Goal: Find specific page/section: Find specific page/section

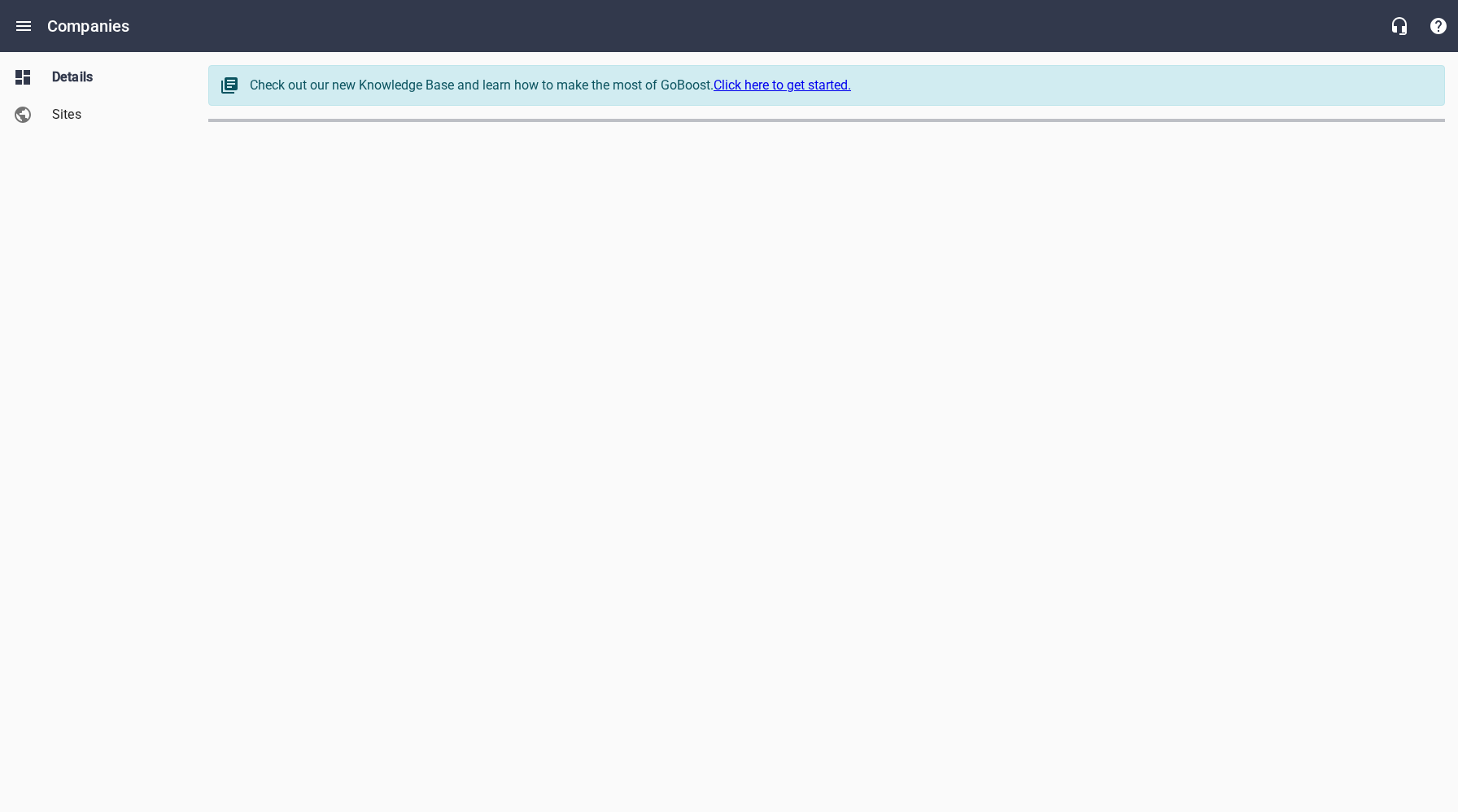
select select "[US_STATE]"
select select "5"
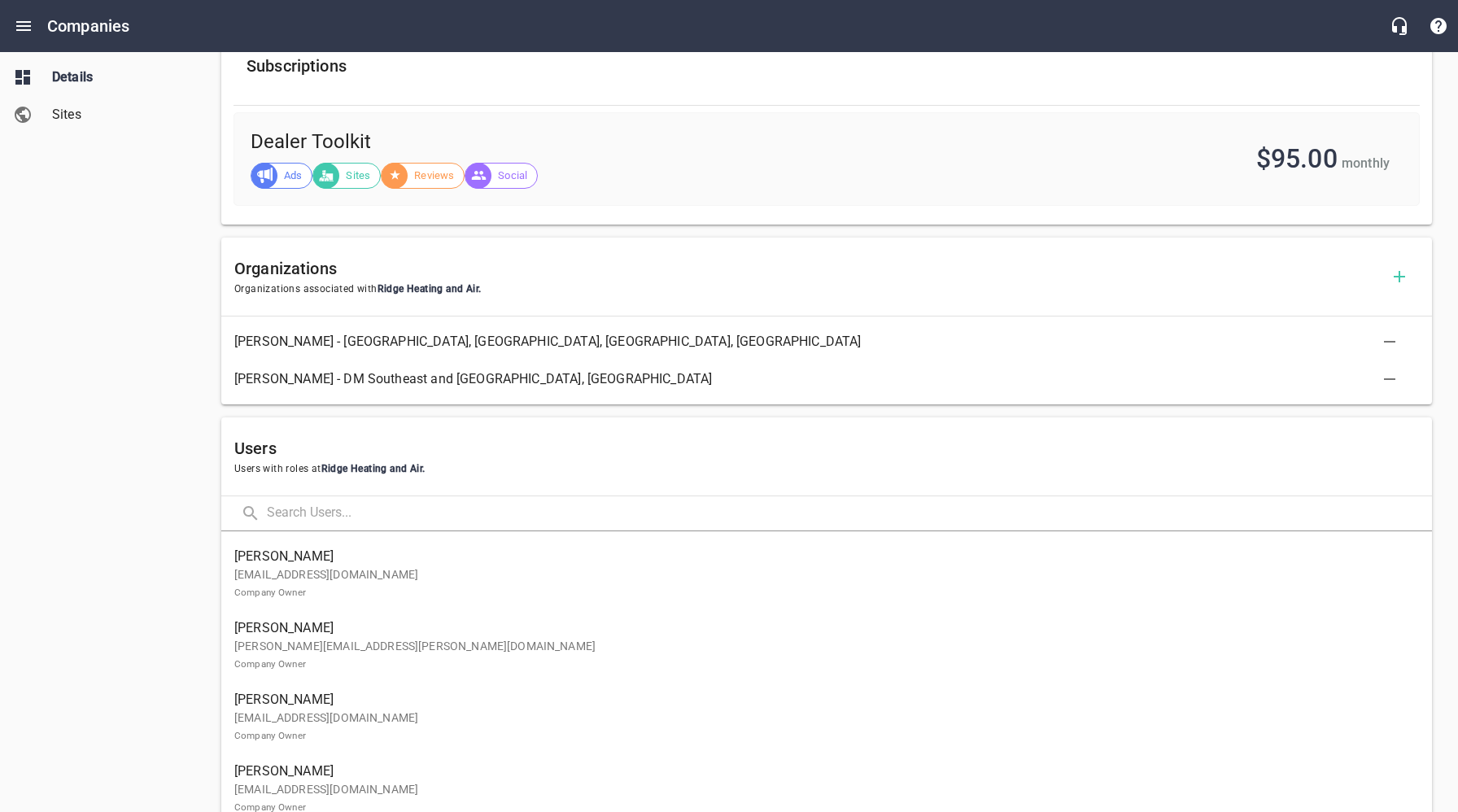
scroll to position [639, 0]
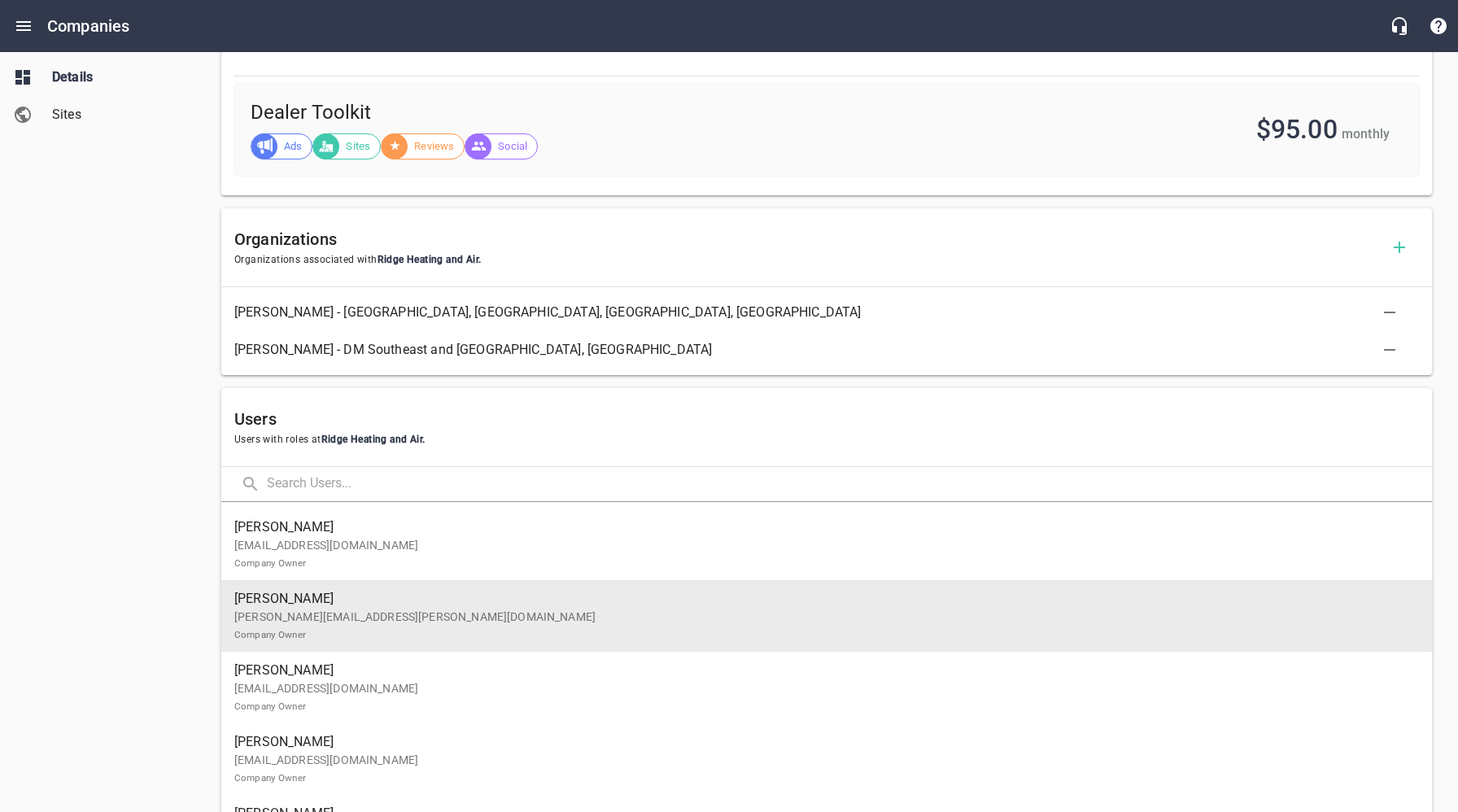
click at [407, 611] on p "[PERSON_NAME][EMAIL_ADDRESS][PERSON_NAME][DOMAIN_NAME] Company Owner" at bounding box center [820, 625] width 1172 height 34
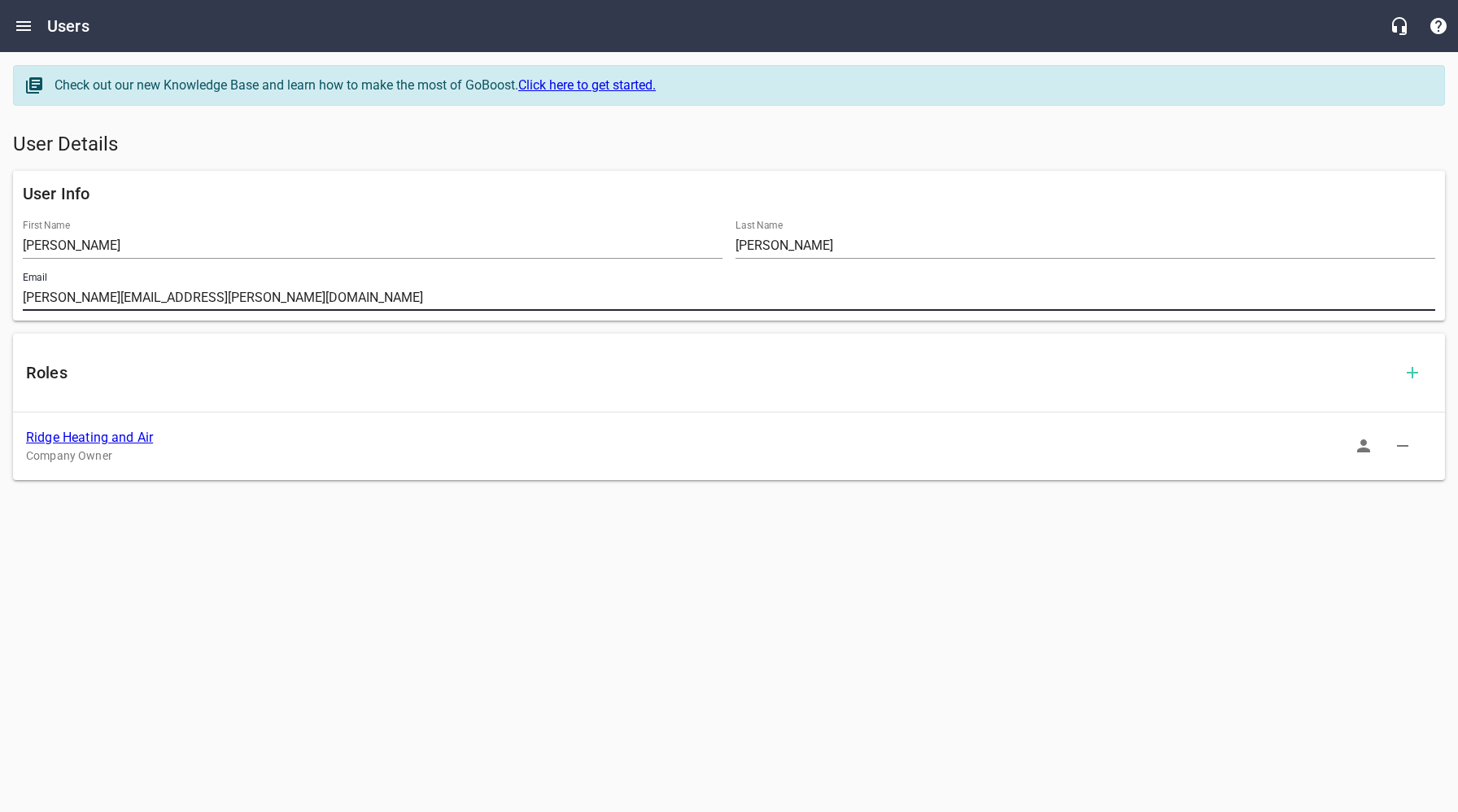
drag, startPoint x: 210, startPoint y: 299, endPoint x: 19, endPoint y: 304, distance: 191.1
click at [19, 303] on div "Email jennifer.crosby@ridgeac.com" at bounding box center [729, 290] width 1425 height 52
click at [82, 437] on link "Ridge Heating and Air" at bounding box center [90, 437] width 127 height 16
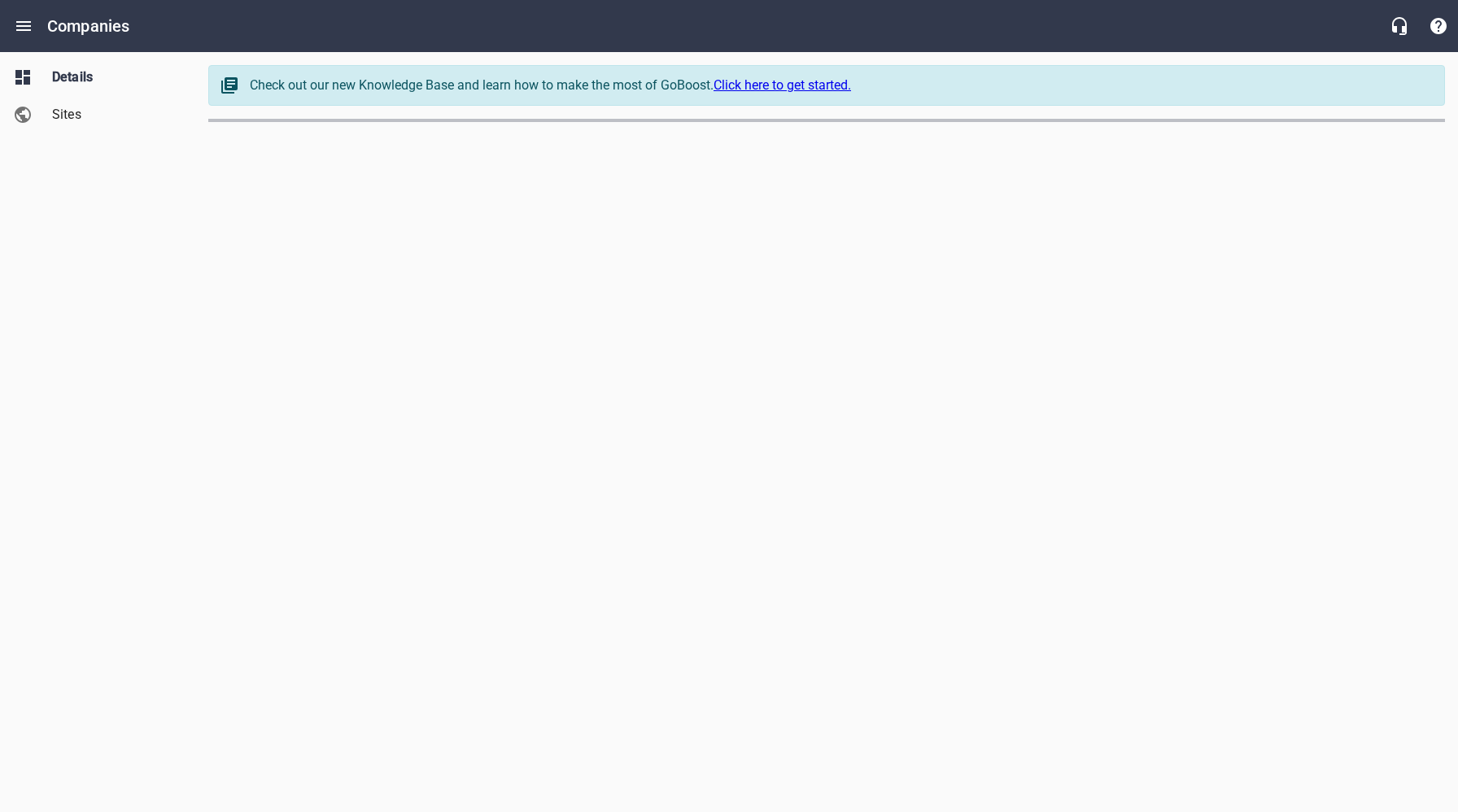
select select "[US_STATE]"
select select "5"
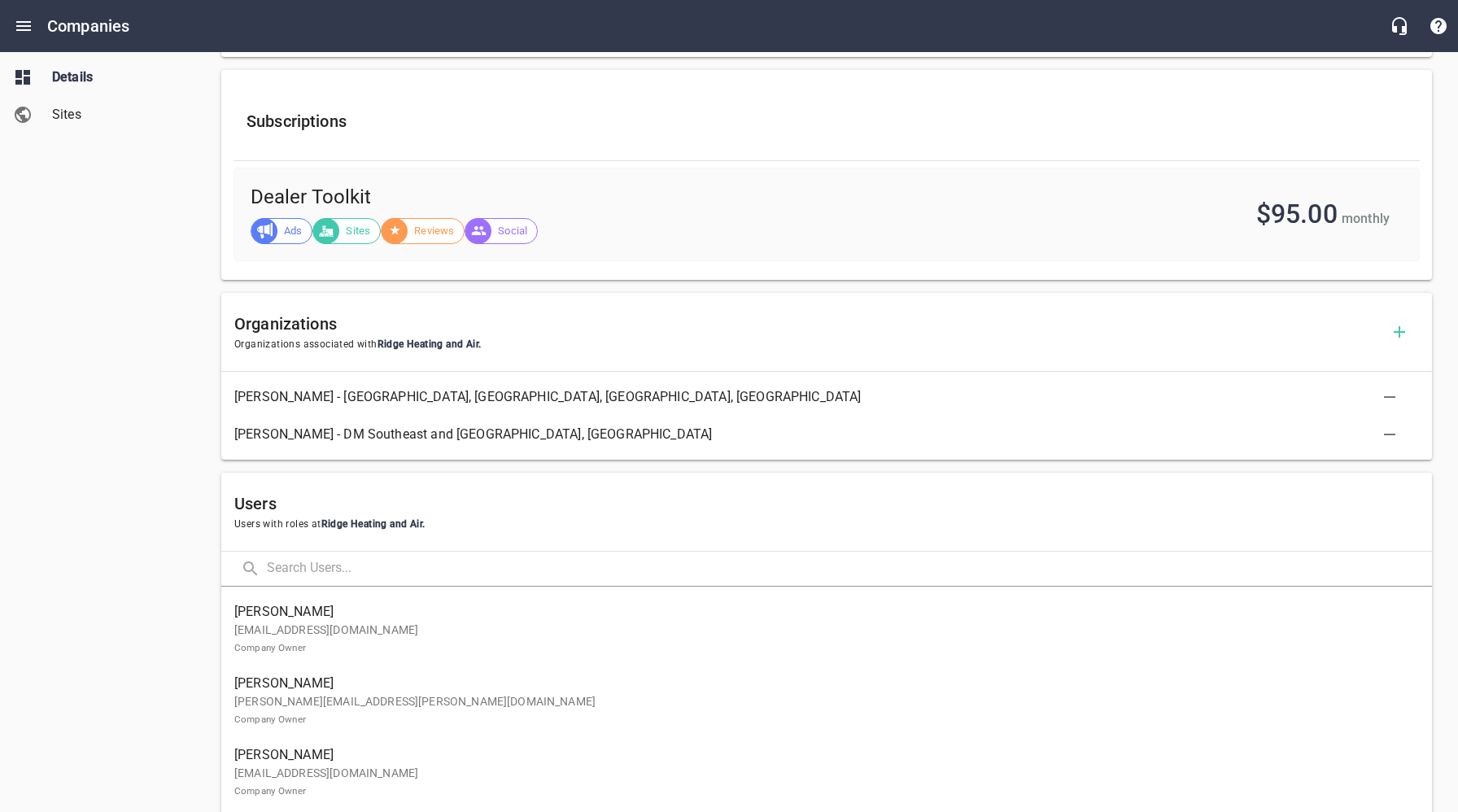
scroll to position [675, 0]
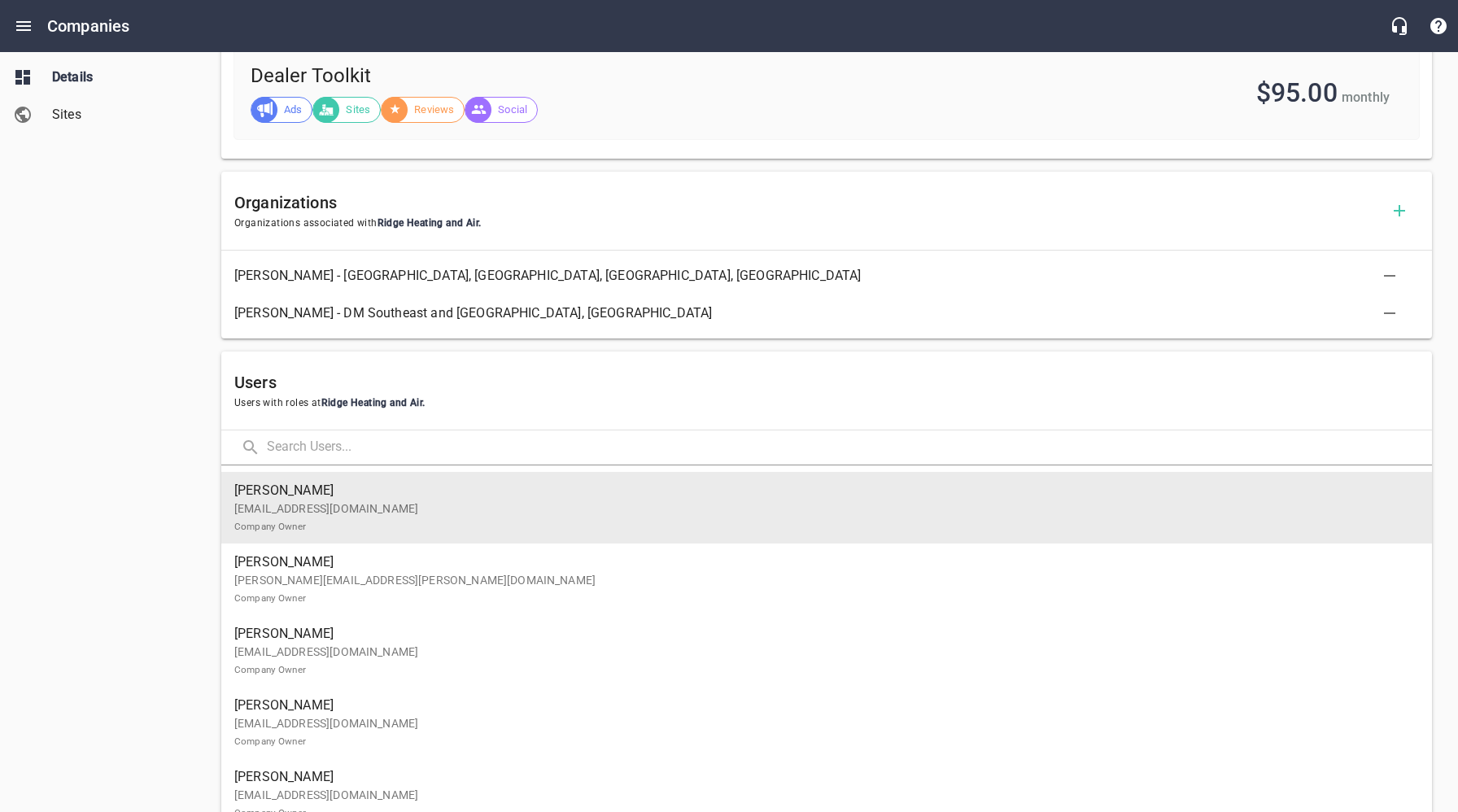
click at [388, 518] on p "TCoiner@ridgeac.com Company Owner" at bounding box center [820, 517] width 1172 height 34
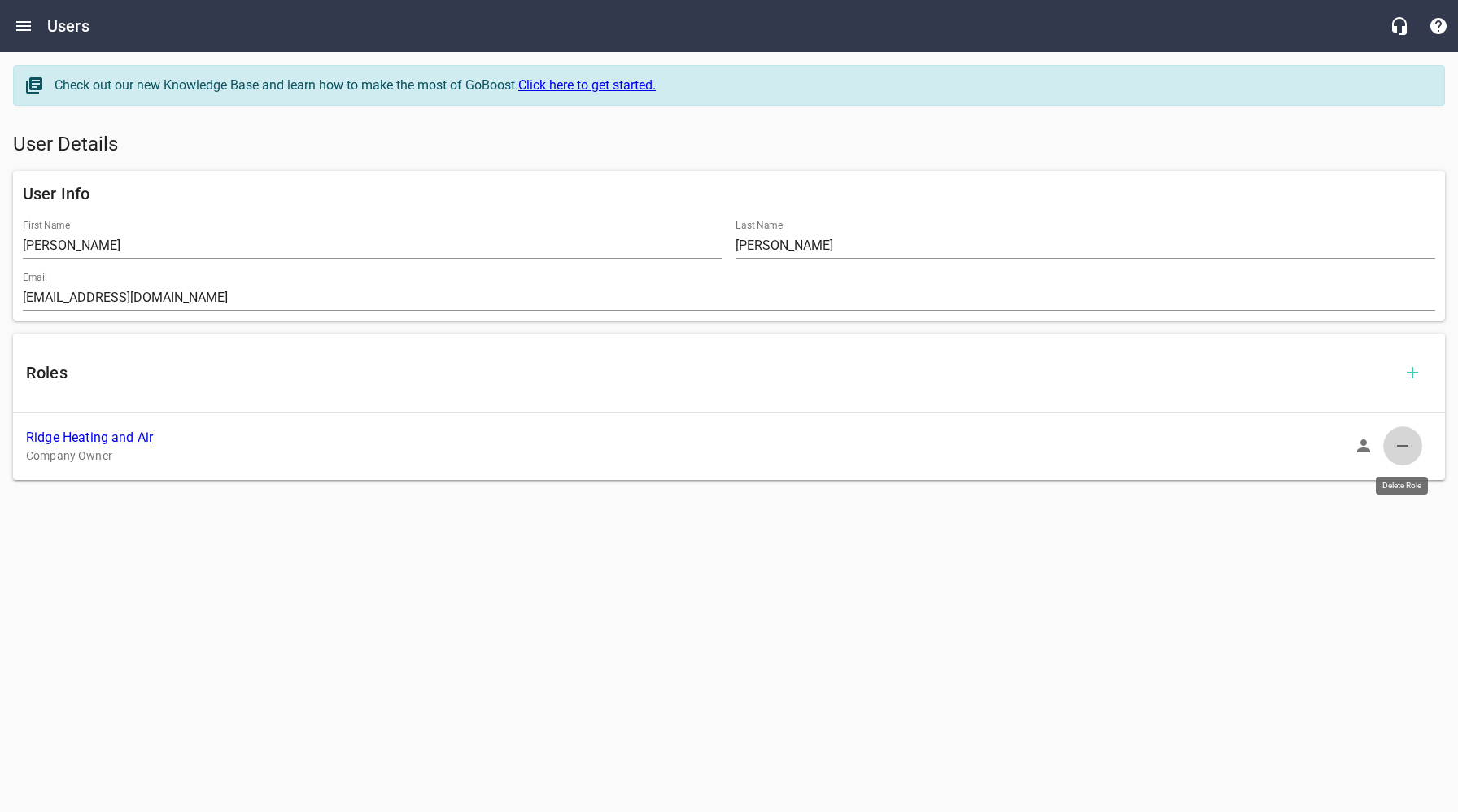
click at [1404, 447] on icon "button" at bounding box center [1402, 446] width 19 height 19
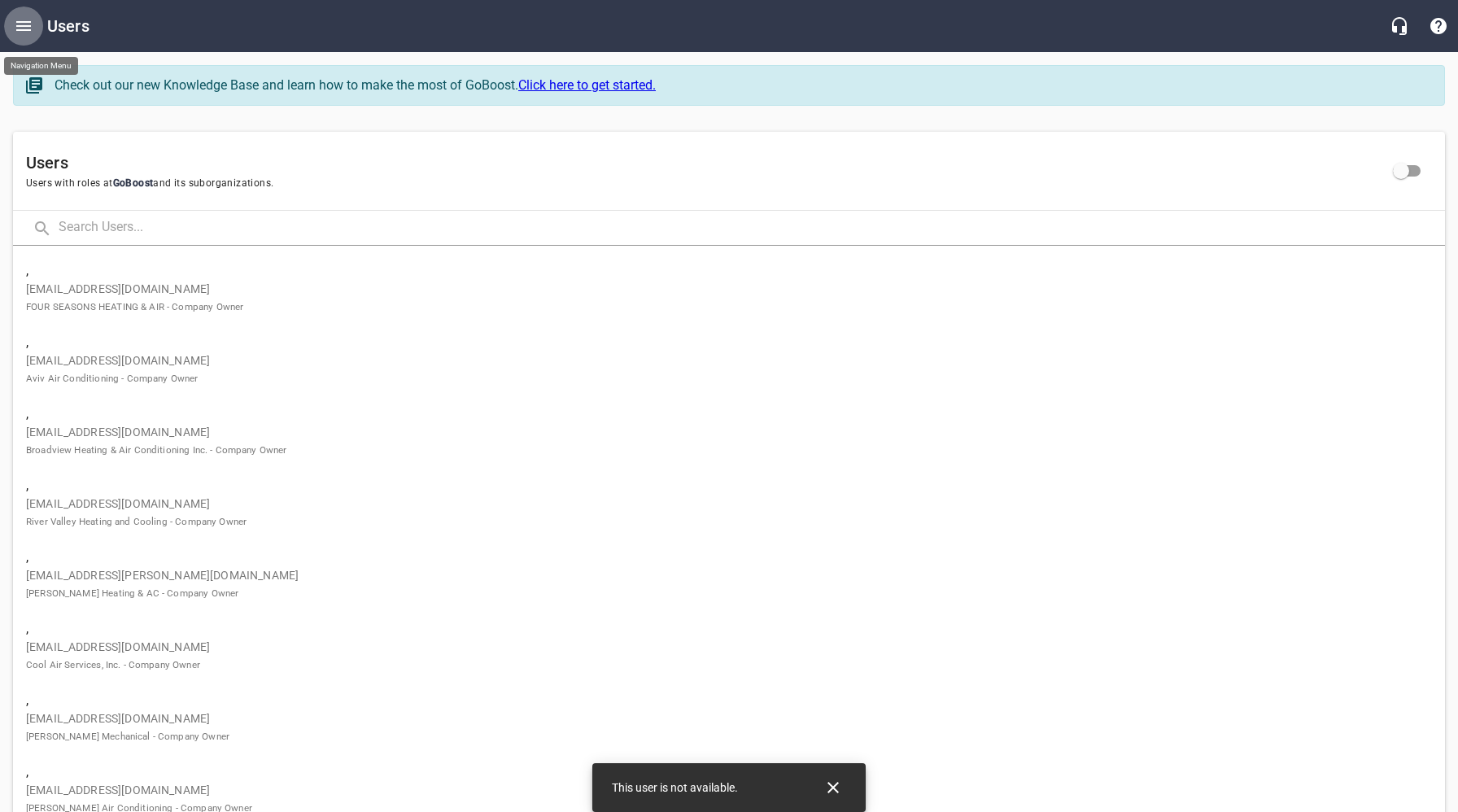
click at [26, 27] on icon "Open drawer" at bounding box center [23, 26] width 19 height 19
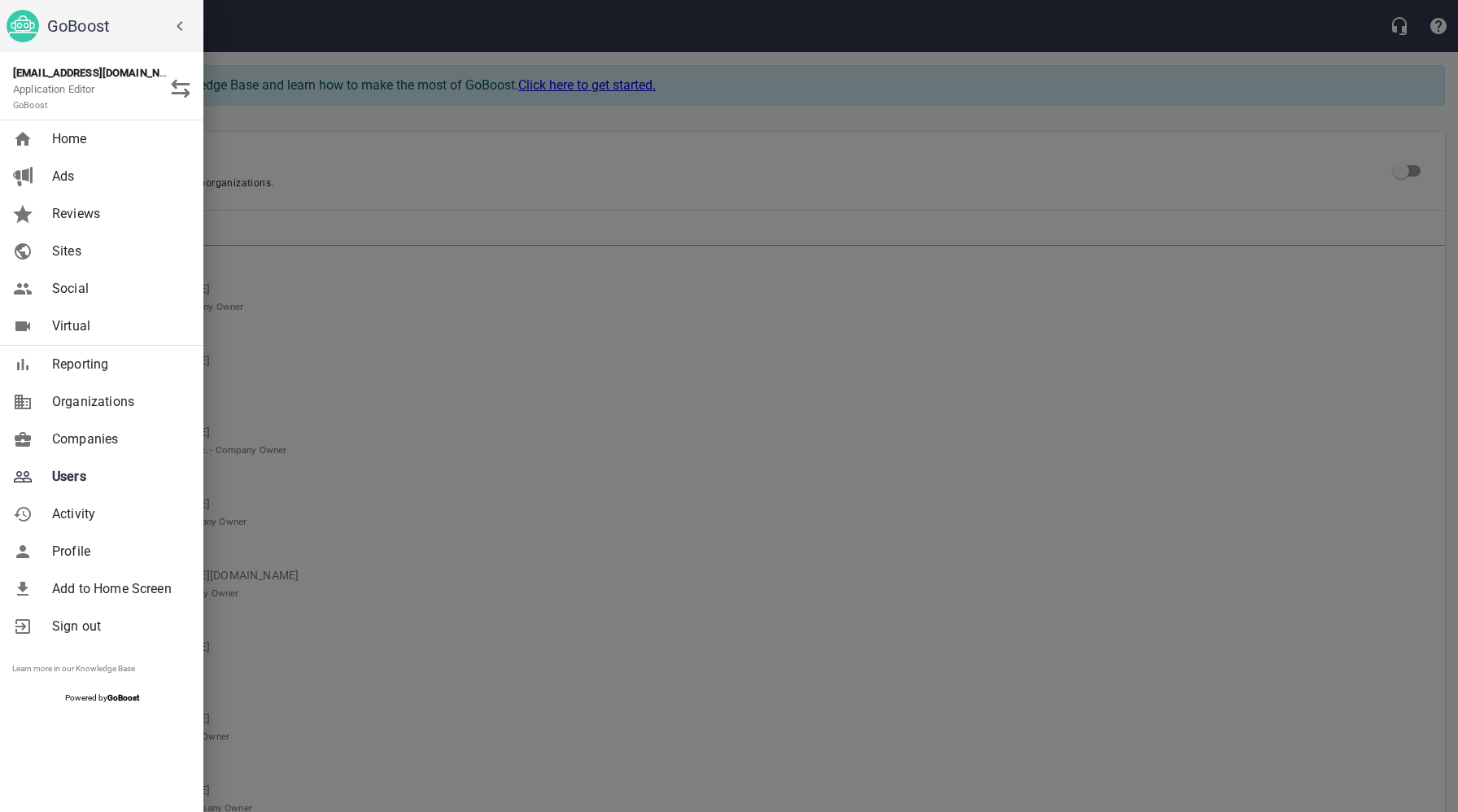
click at [94, 442] on span "Companies" at bounding box center [117, 439] width 131 height 19
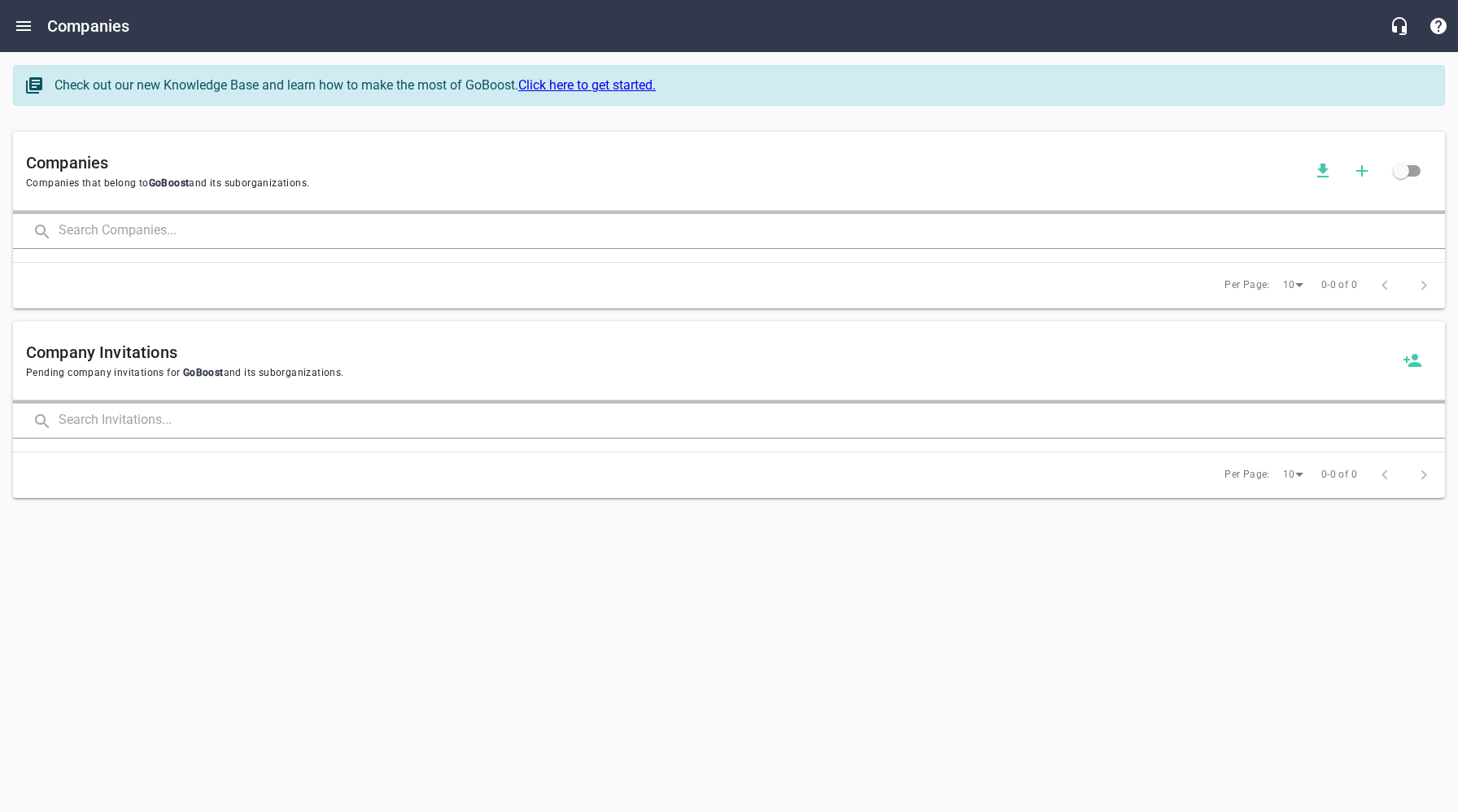
click at [209, 225] on input "text" at bounding box center [751, 232] width 1386 height 35
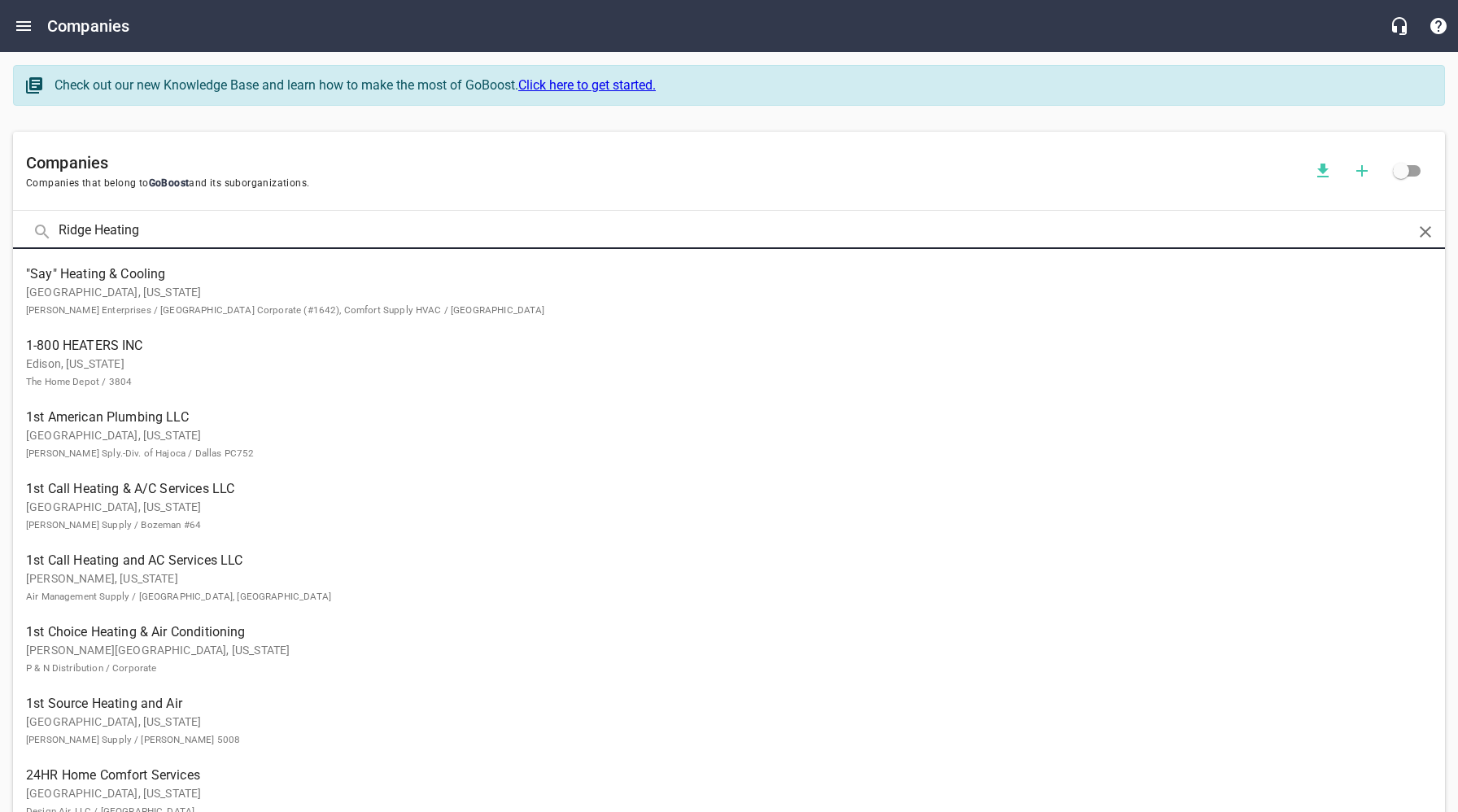
type input "Ridge Heating"
click button at bounding box center [0, 0] width 0 height 0
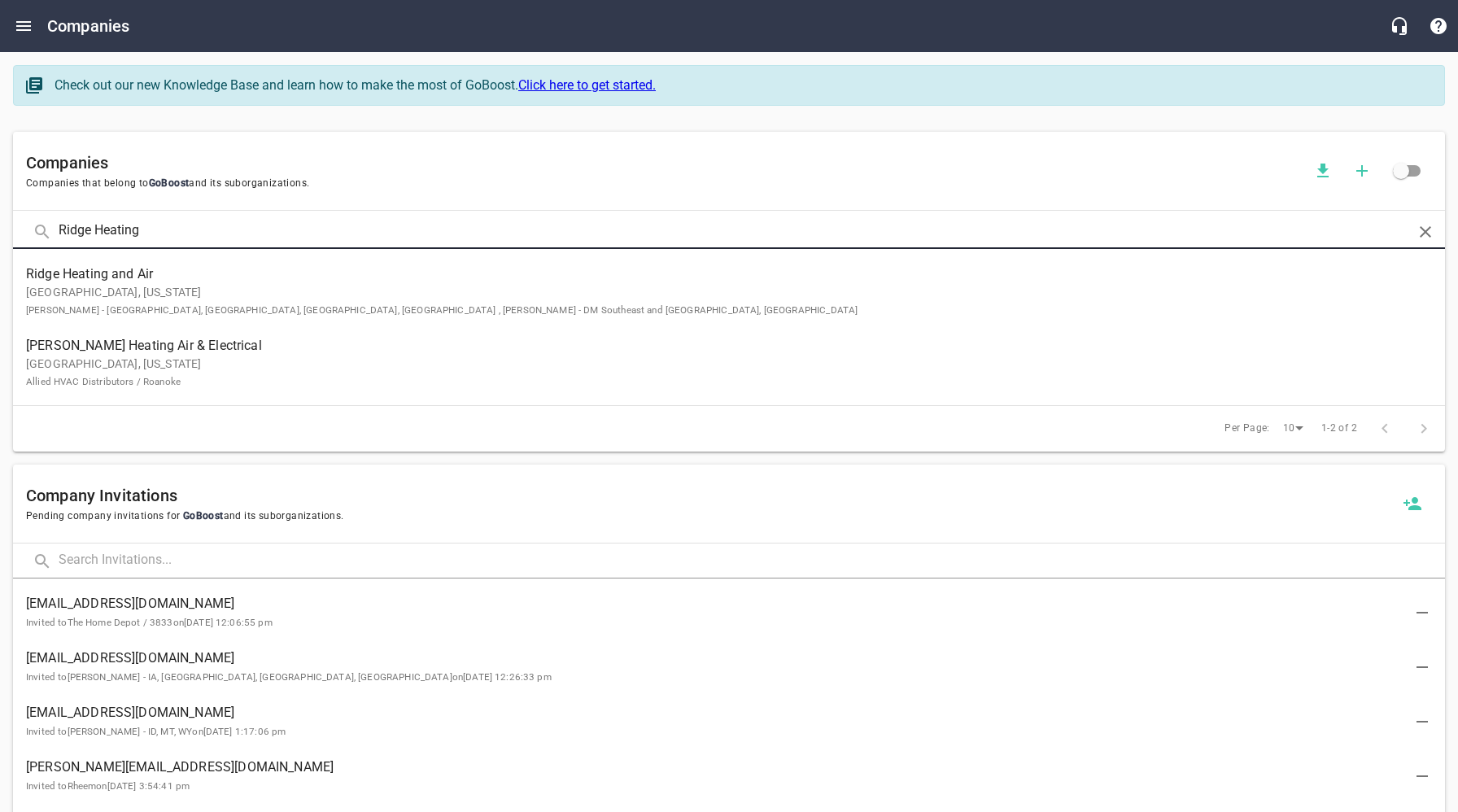
click at [137, 295] on p "Panama City, Florida Austin Northcutt - AL, FL, GA, MS , Mark Utz - DM Southeas…" at bounding box center [716, 301] width 1380 height 34
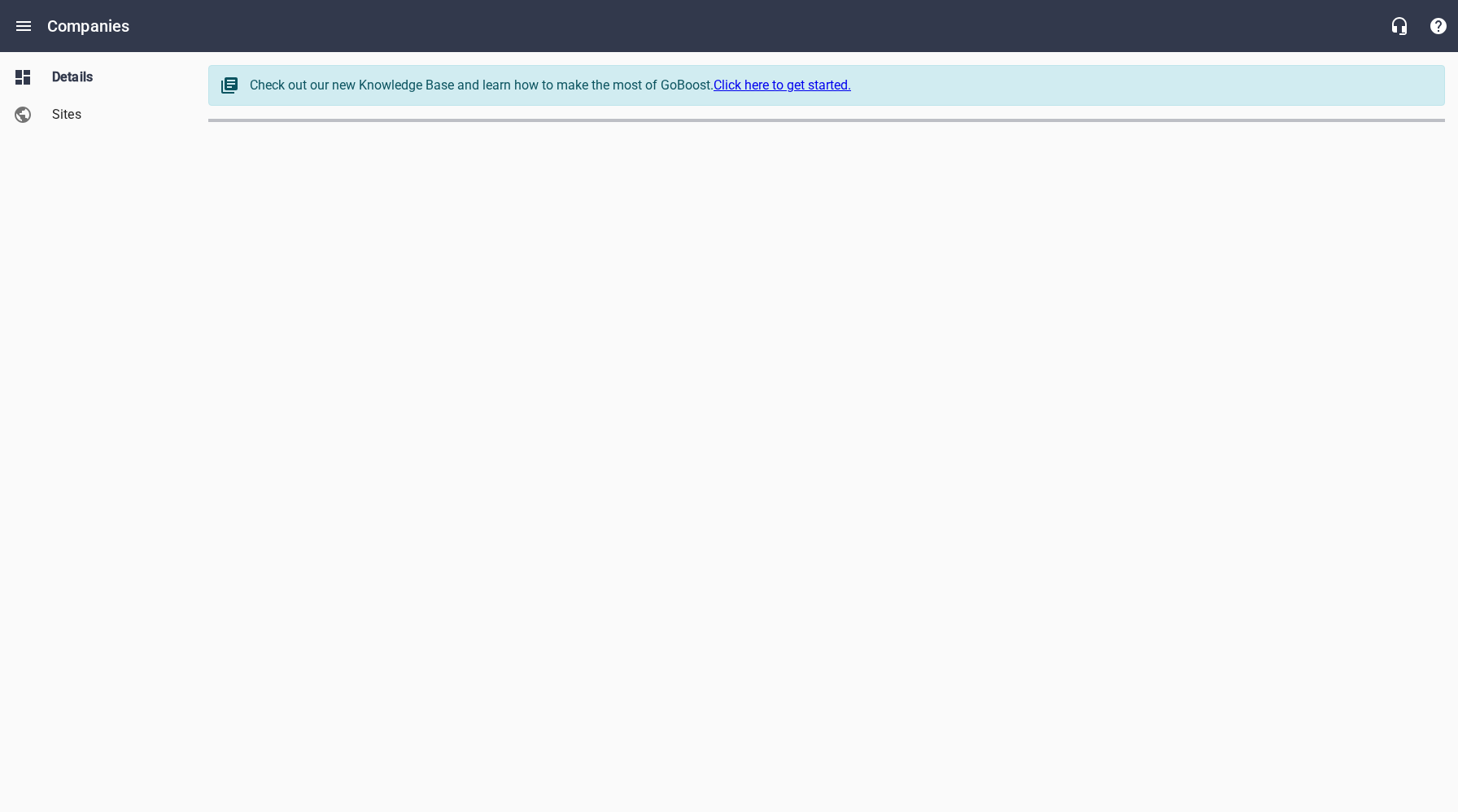
select select "[US_STATE]"
select select "5"
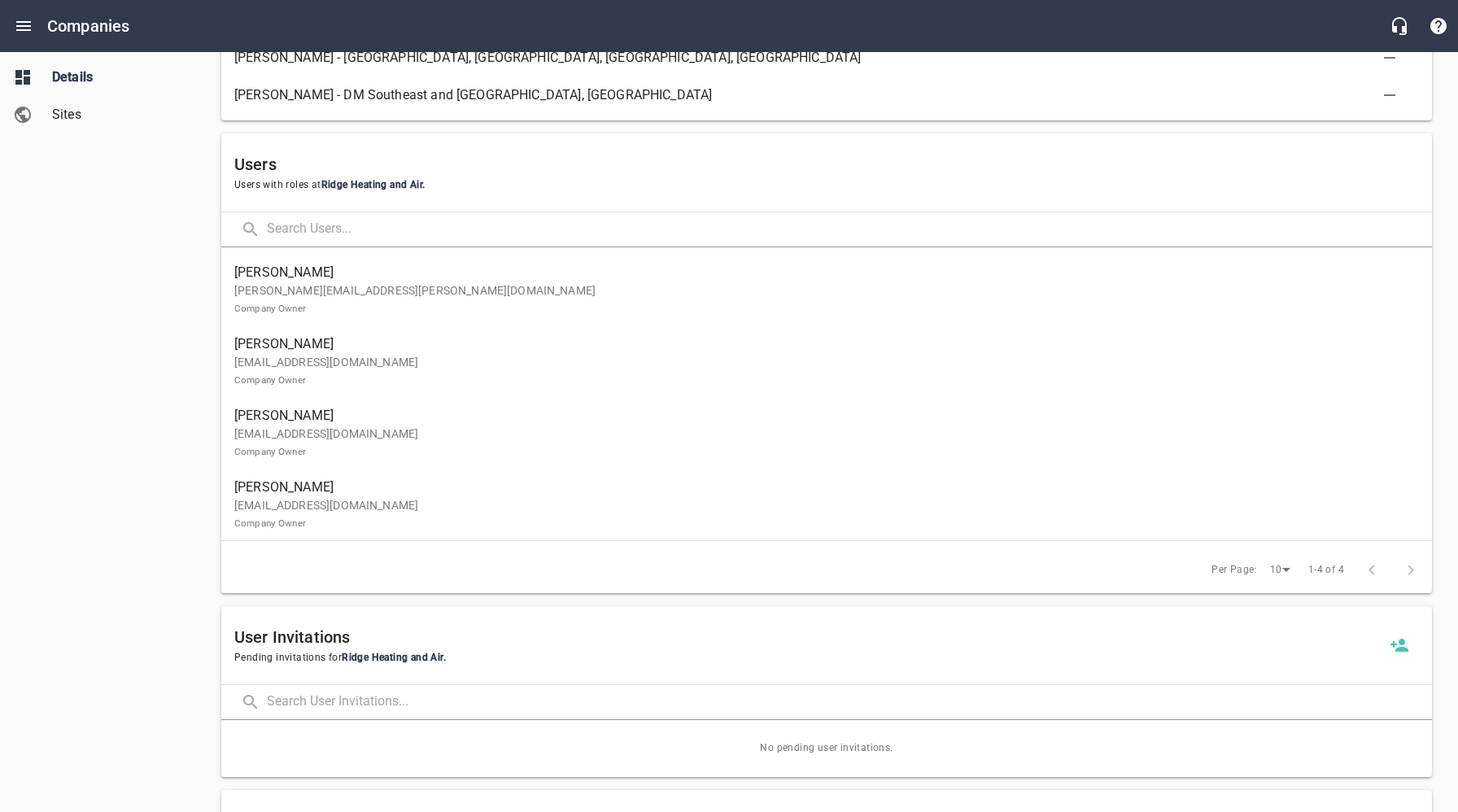
scroll to position [896, 0]
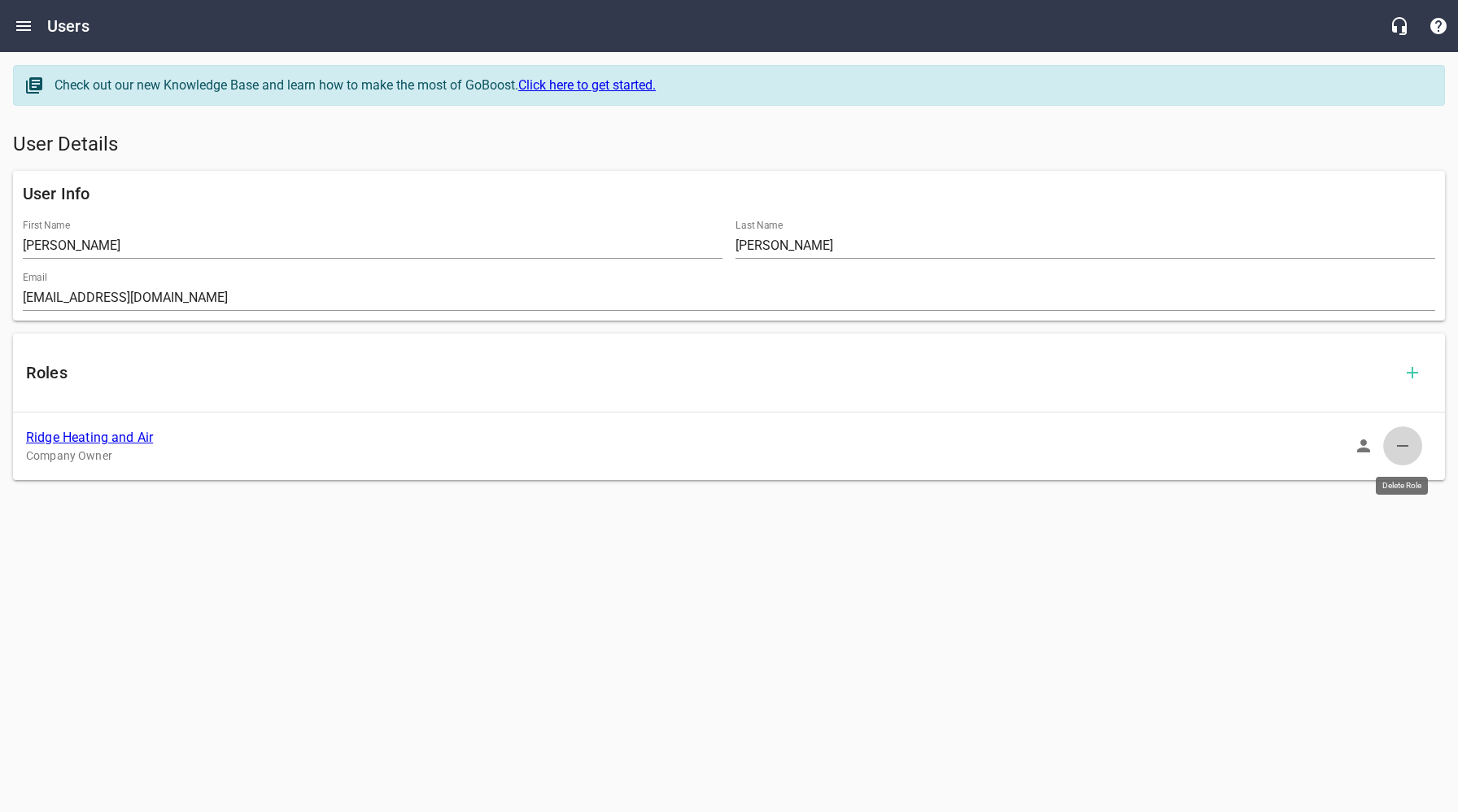
click at [1404, 447] on icon "button" at bounding box center [1402, 446] width 19 height 19
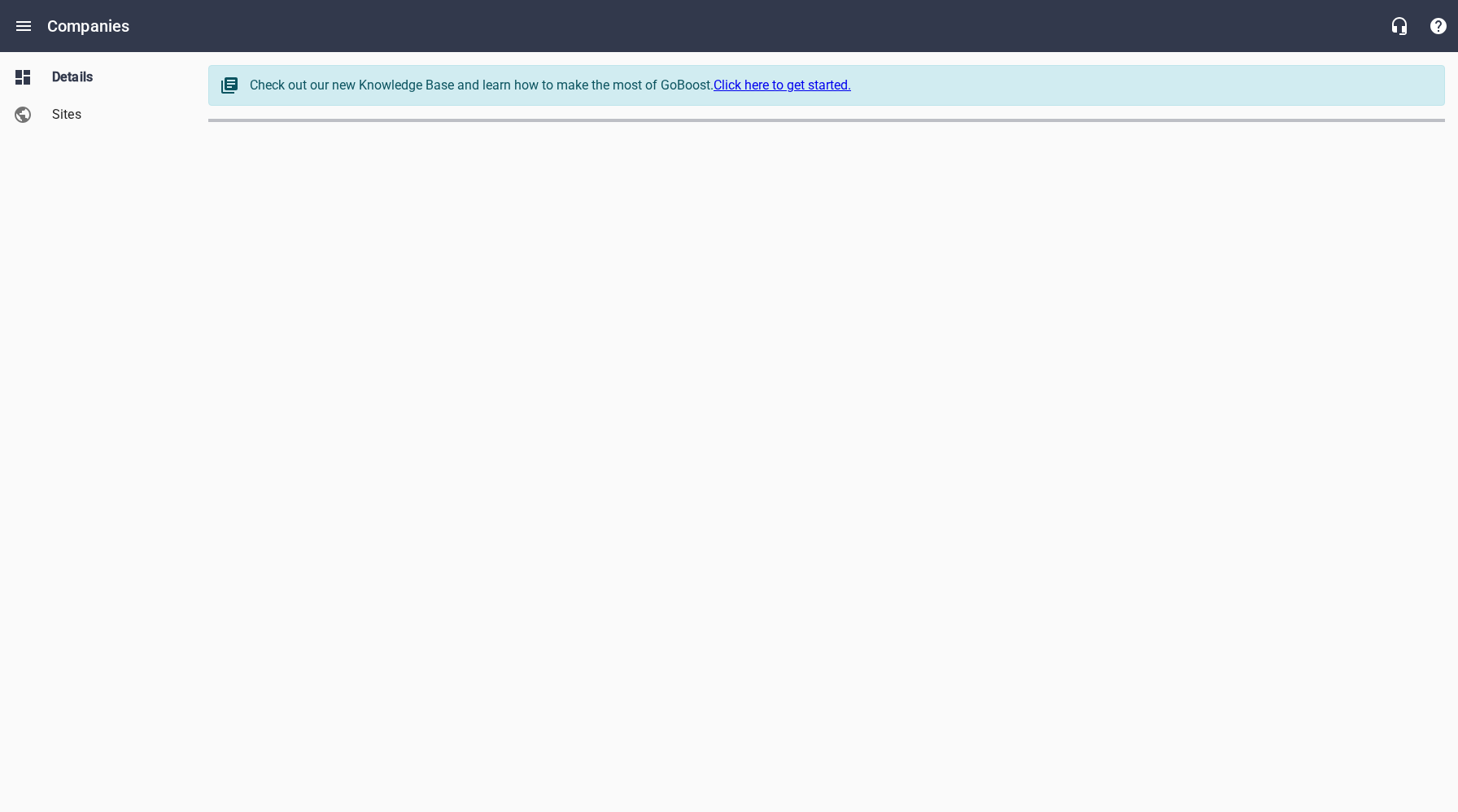
select select "[US_STATE]"
select select "5"
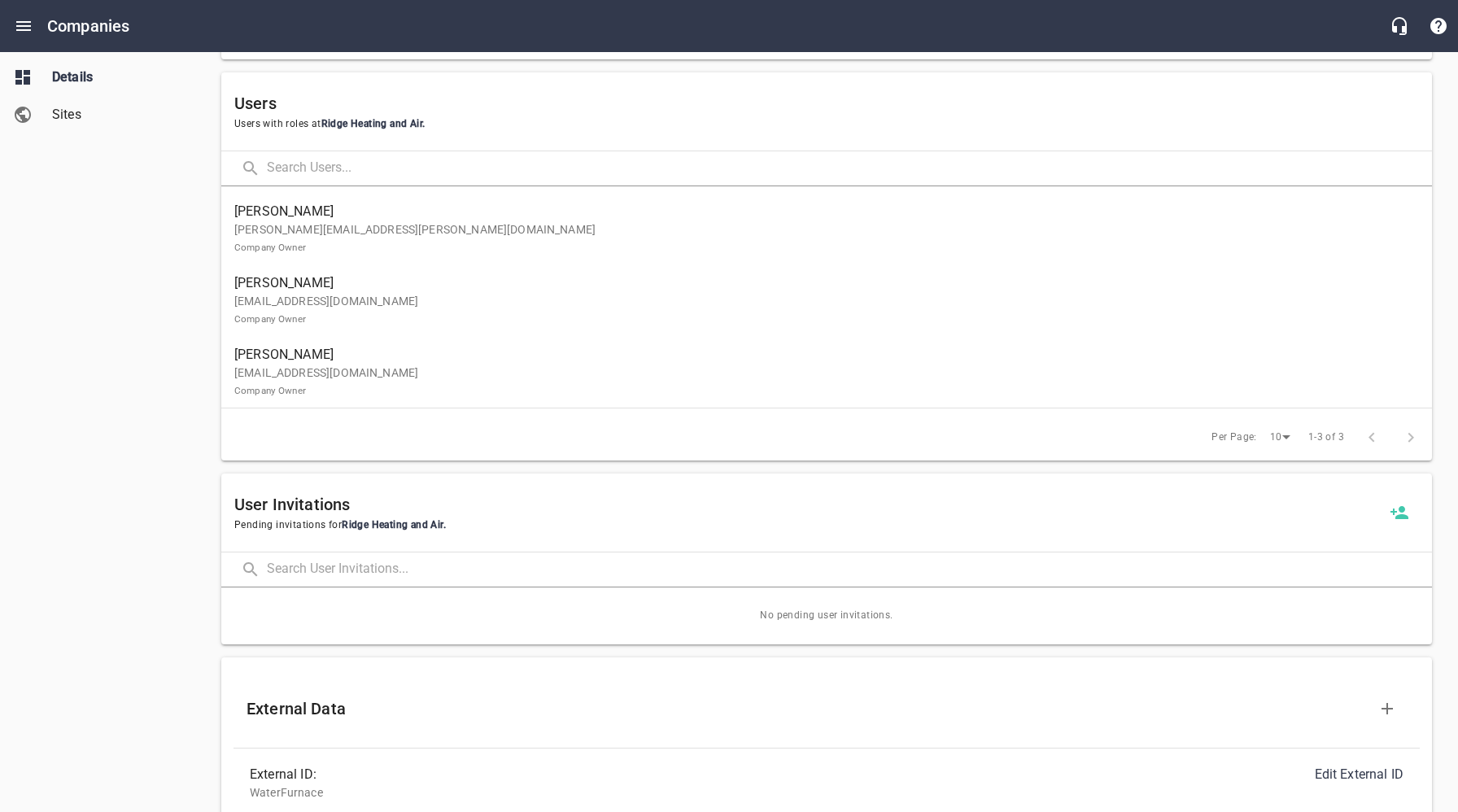
scroll to position [951, 0]
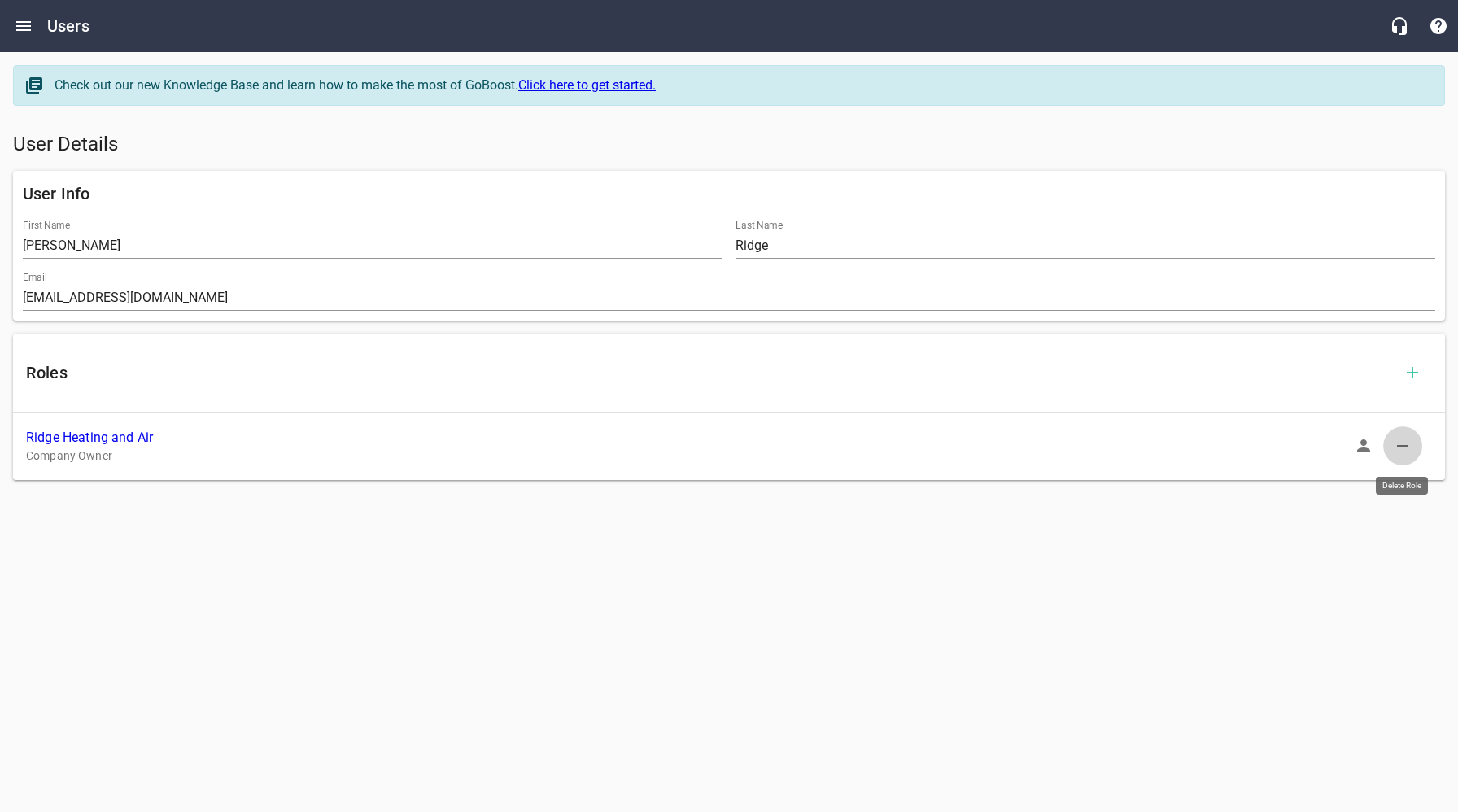
click at [1411, 445] on icon "button" at bounding box center [1402, 446] width 19 height 19
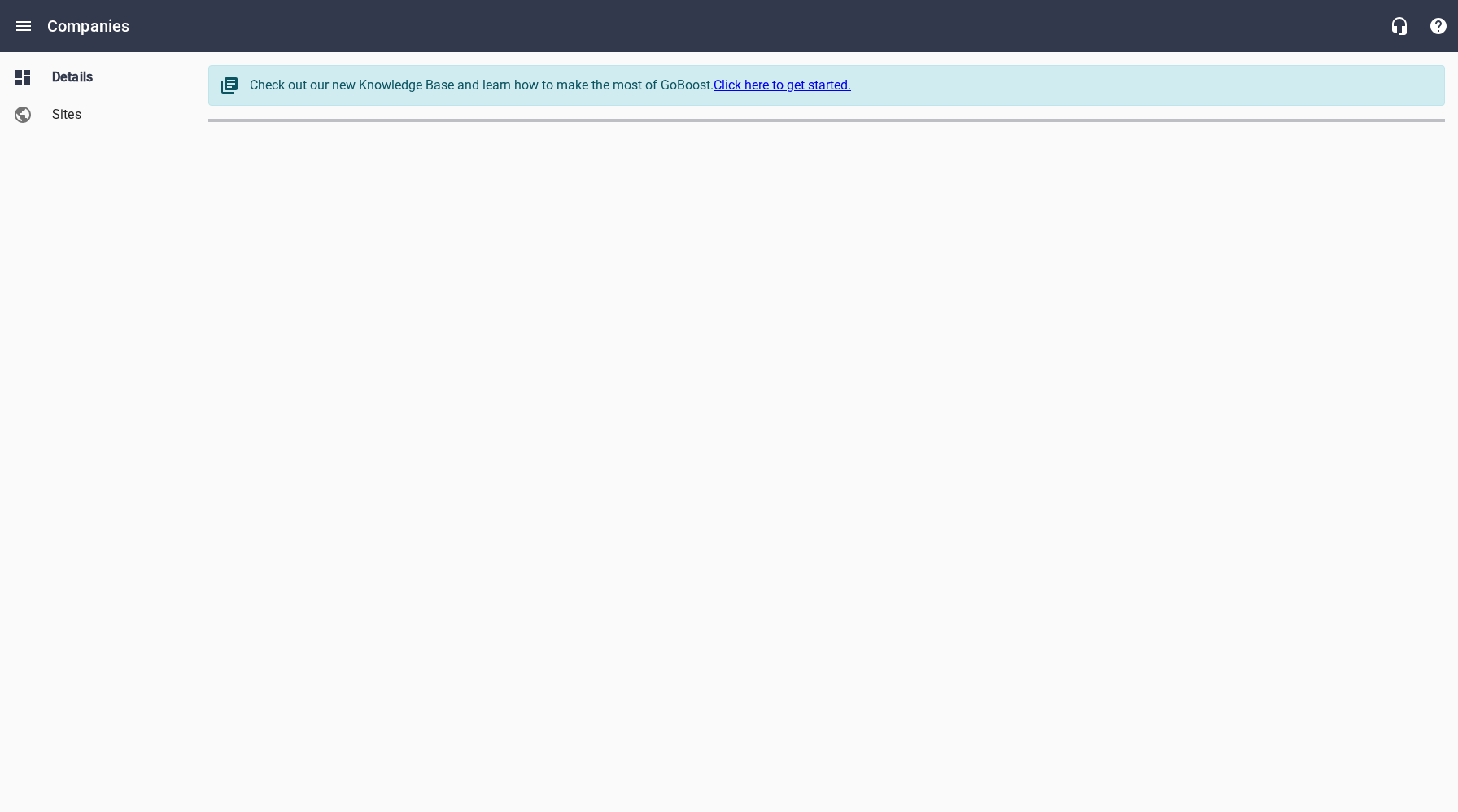
select select "[US_STATE]"
select select "5"
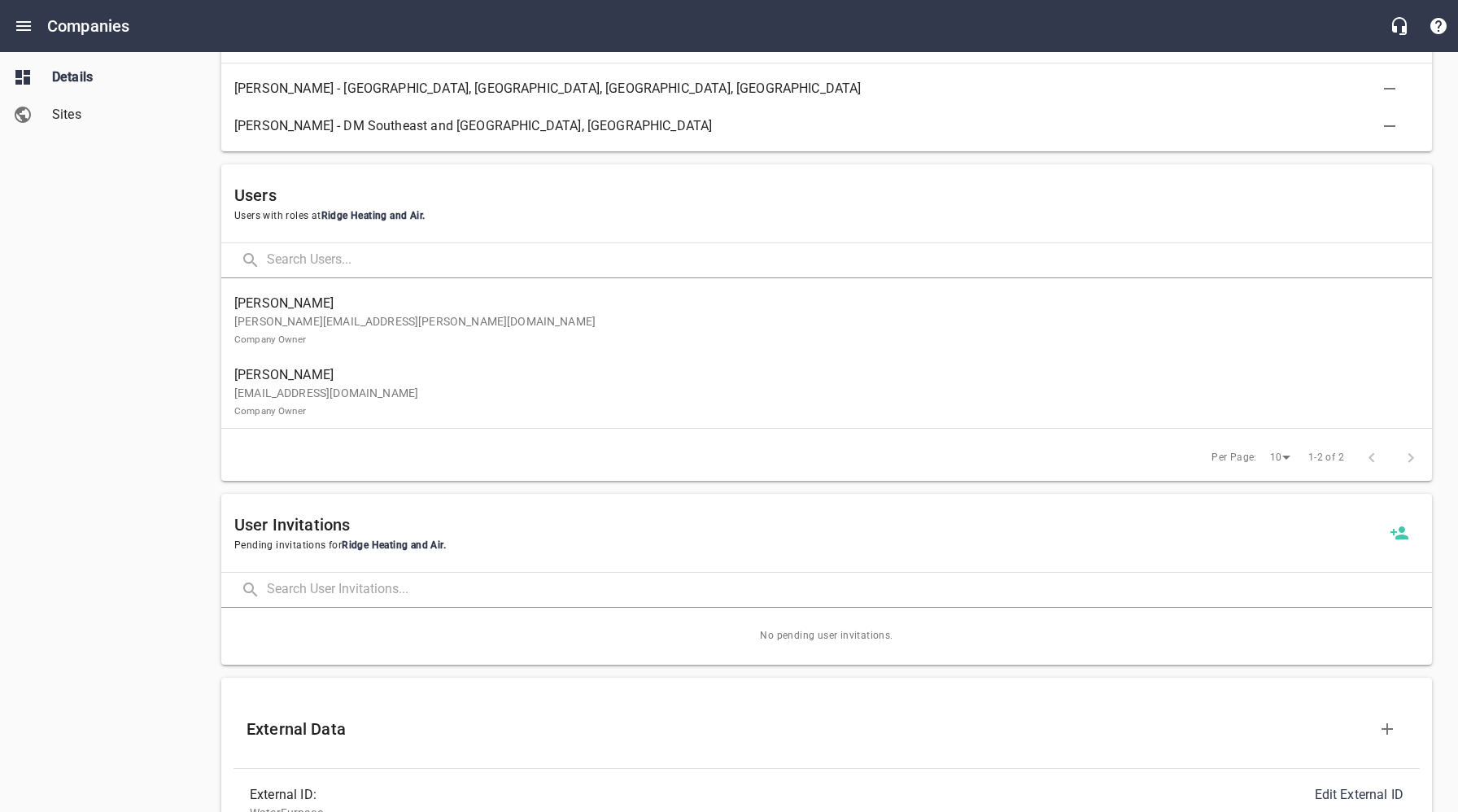
scroll to position [863, 0]
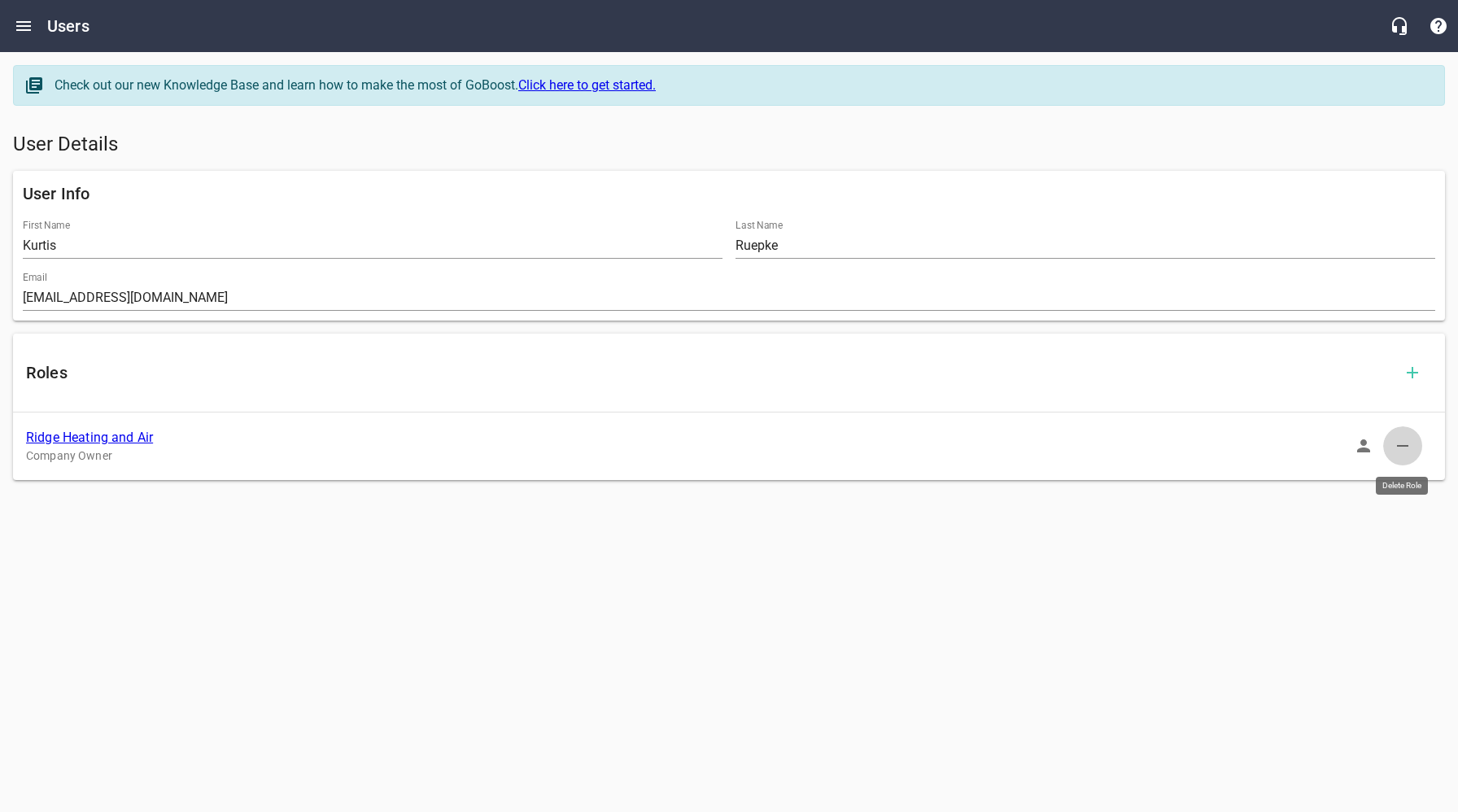
click at [1405, 445] on icon "button" at bounding box center [1402, 446] width 19 height 19
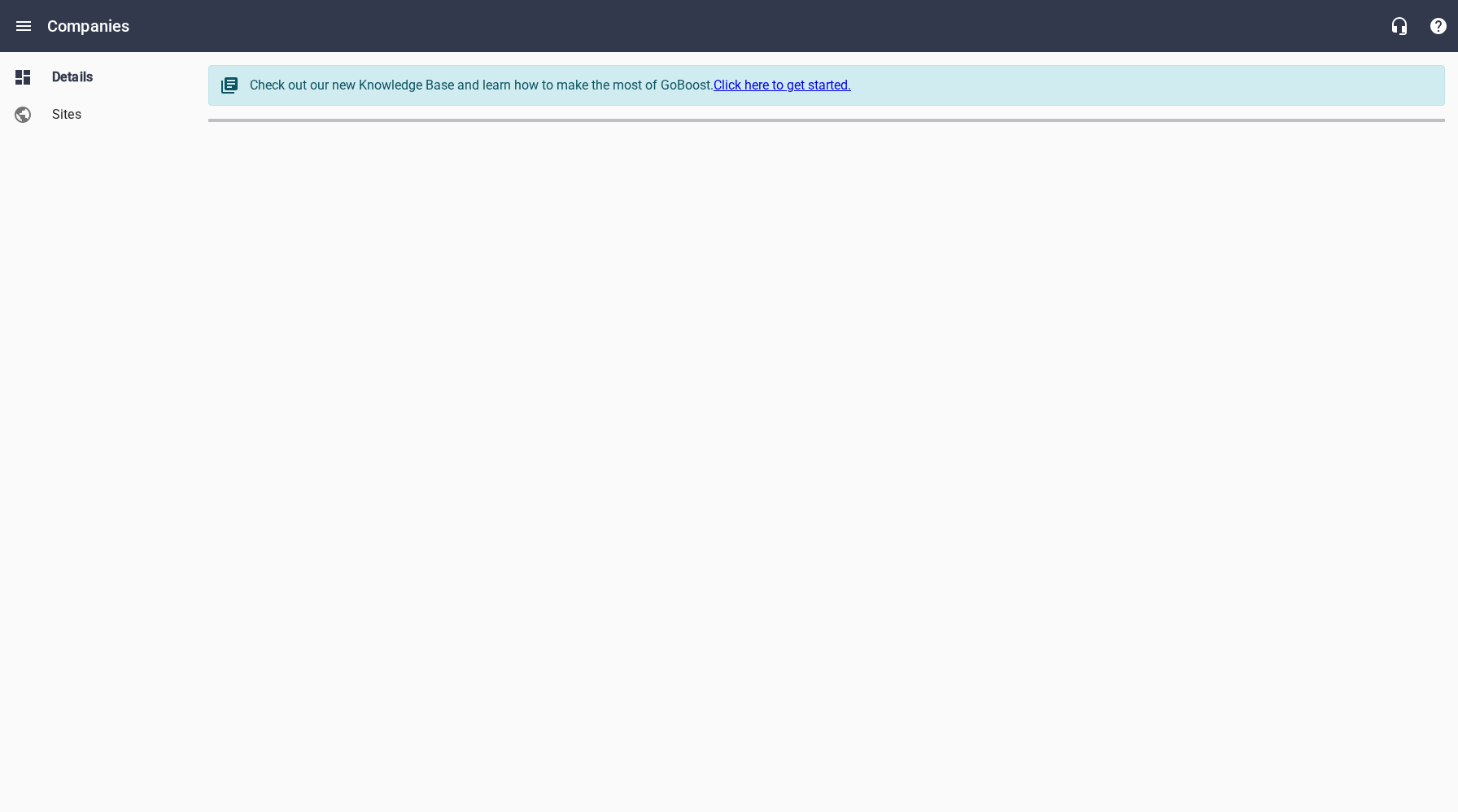
select select "[US_STATE]"
select select "5"
